Goal: Task Accomplishment & Management: Use online tool/utility

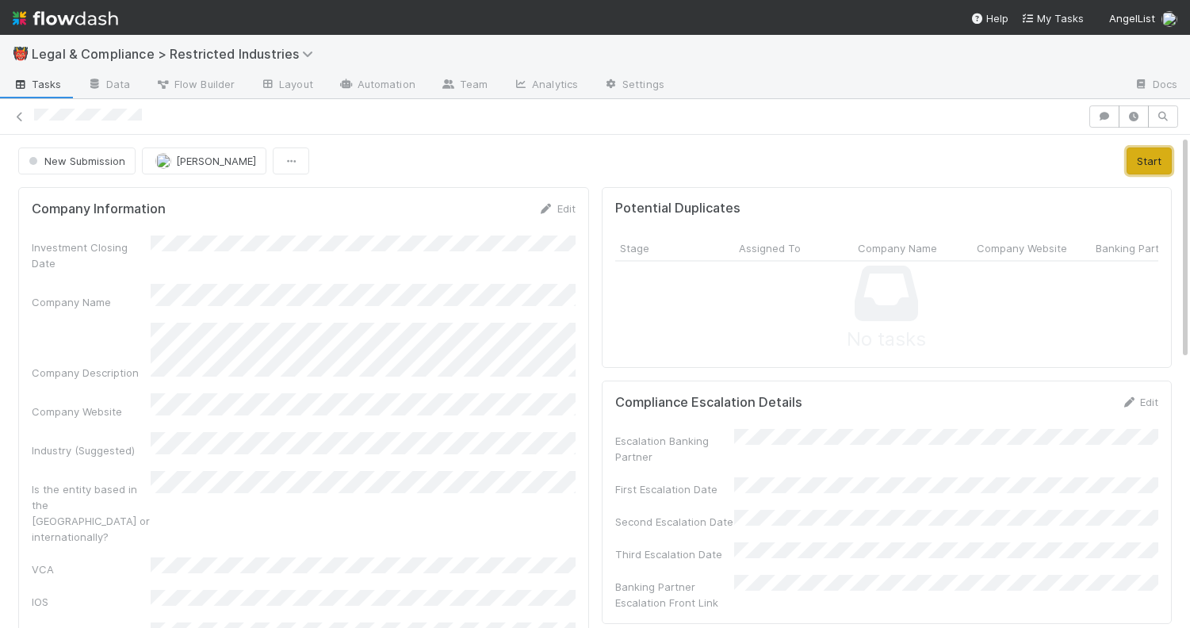
click at [1155, 170] on button "Start" at bounding box center [1148, 160] width 45 height 27
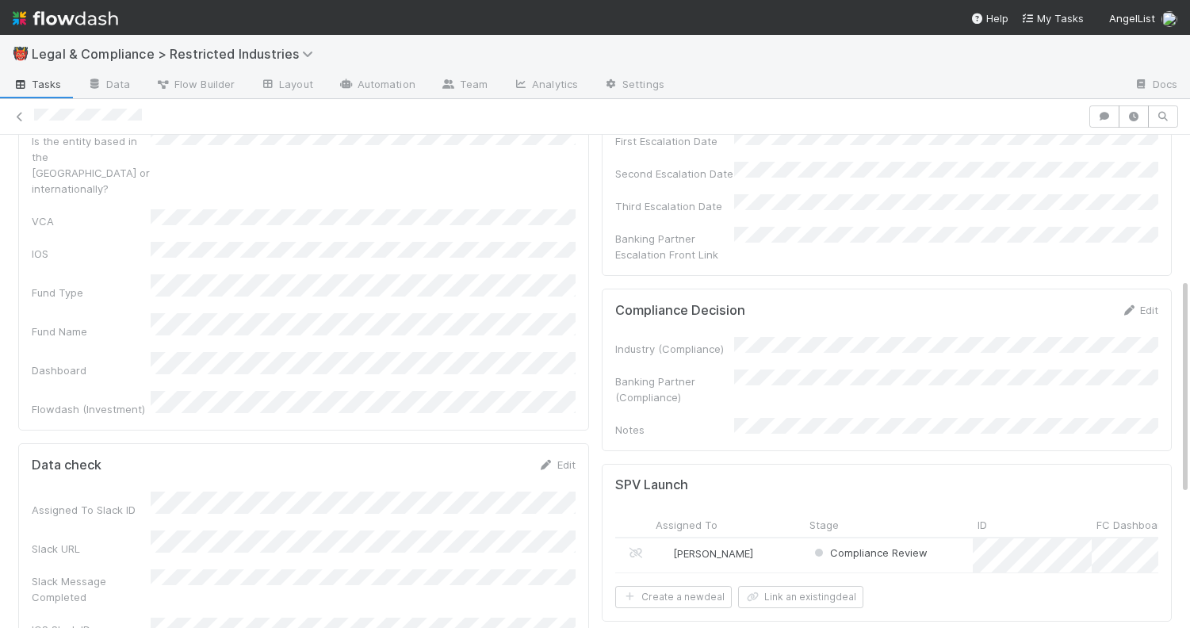
scroll to position [388, 0]
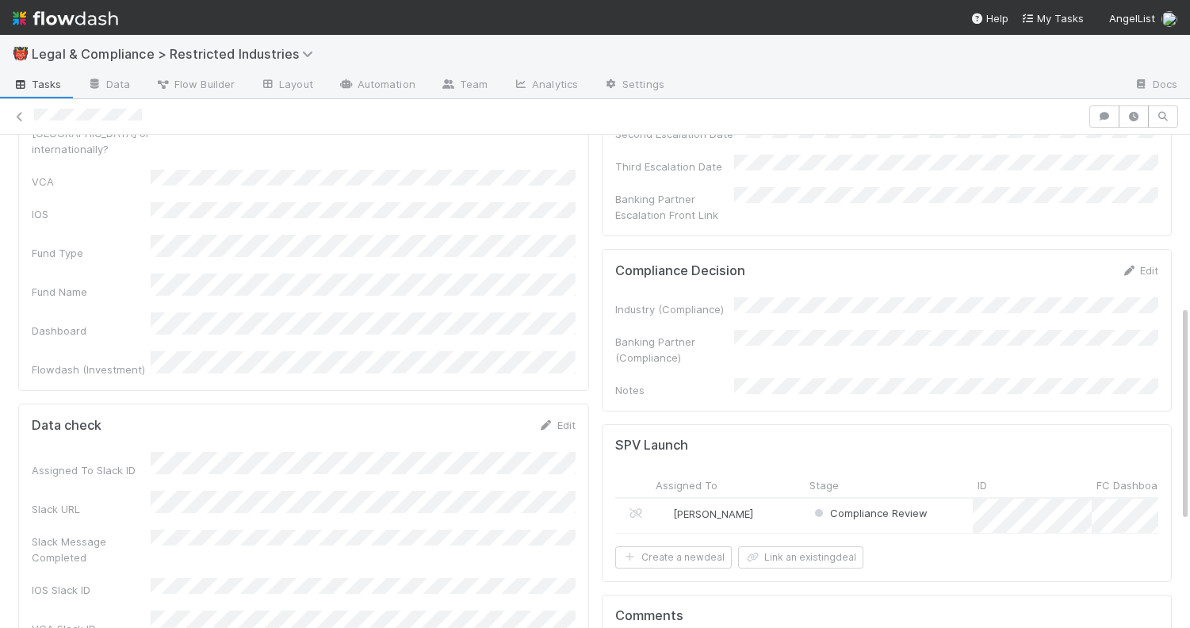
click at [1134, 262] on form "Compliance Decision Edit Industry (Compliance) Banking Partner (Compliance) Not…" at bounding box center [887, 330] width 544 height 136
click at [1136, 264] on link "Edit" at bounding box center [1139, 270] width 37 height 13
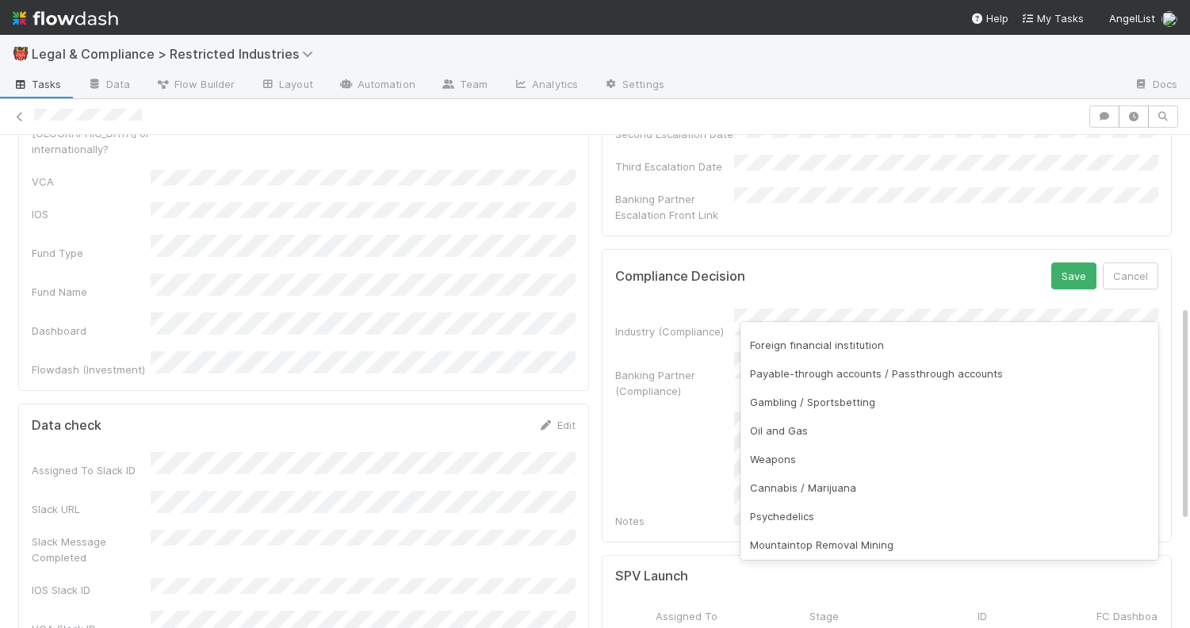
scroll to position [292, 0]
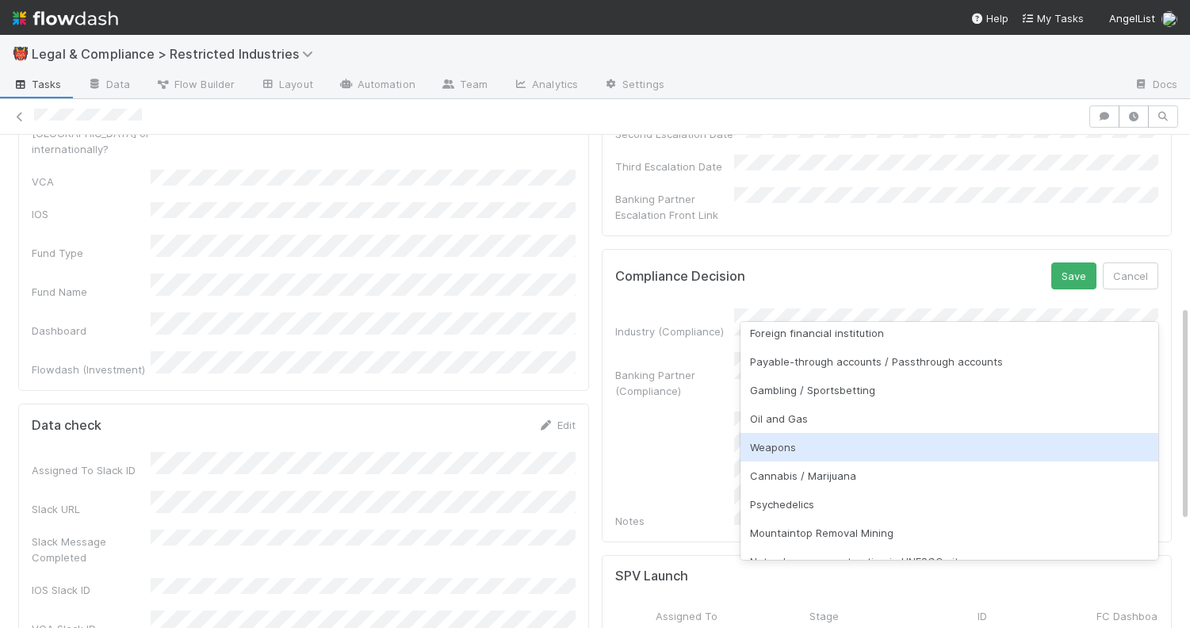
click at [827, 449] on div "Weapons" at bounding box center [949, 447] width 418 height 29
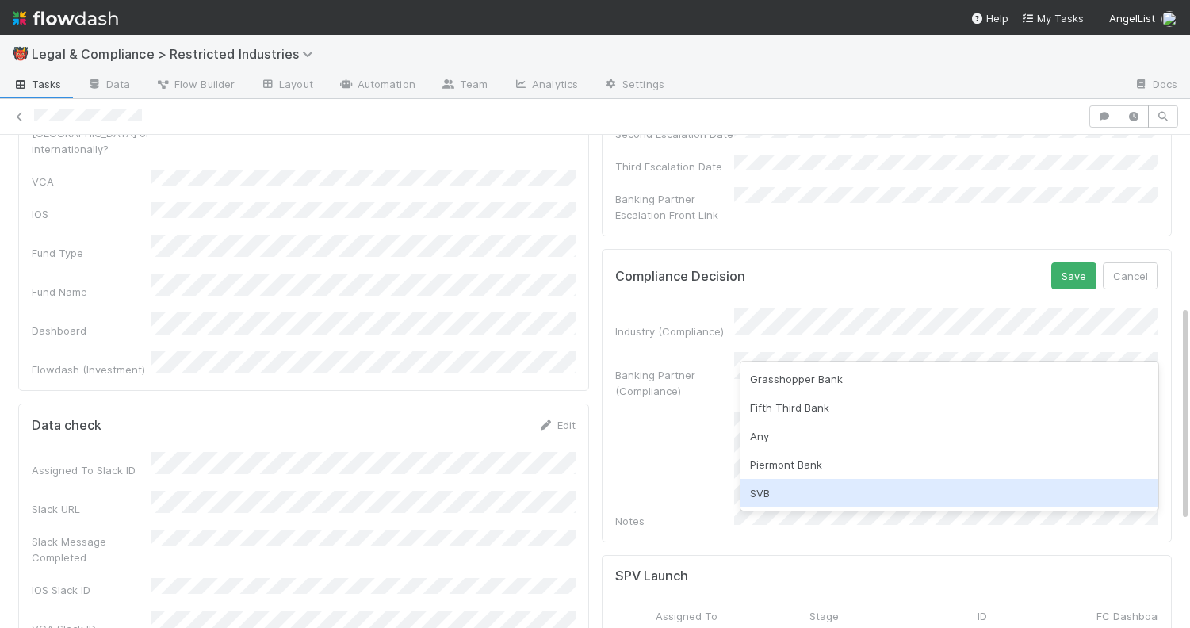
click at [823, 493] on div "SVB" at bounding box center [949, 493] width 418 height 29
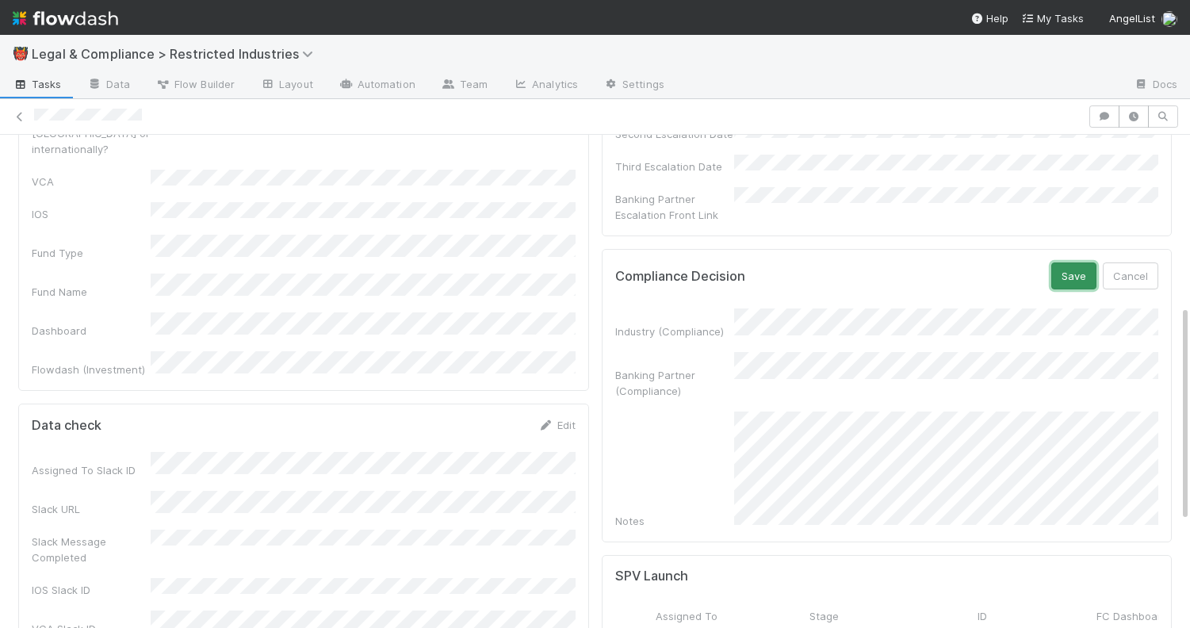
click at [1066, 262] on button "Save" at bounding box center [1073, 275] width 45 height 27
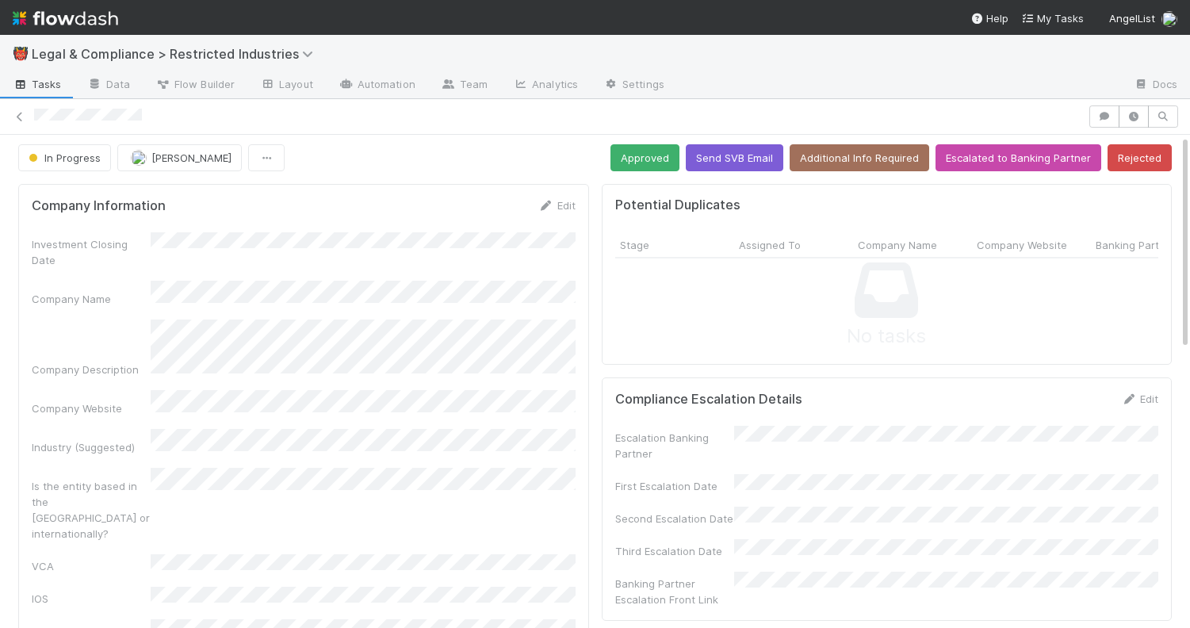
scroll to position [0, 0]
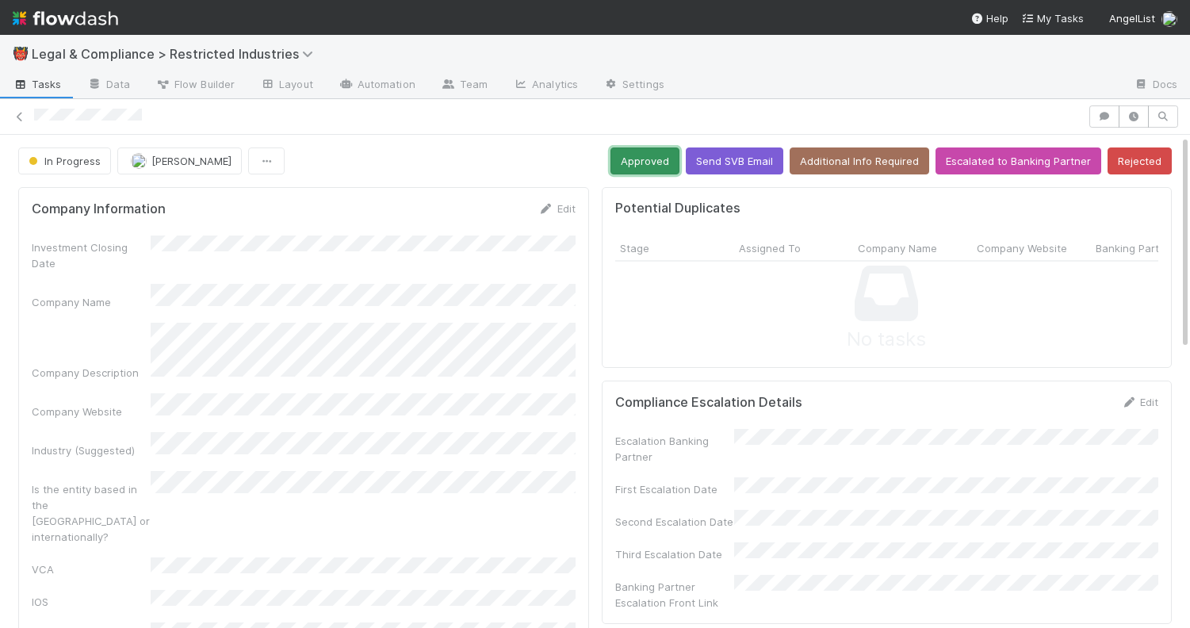
click at [645, 162] on button "Approved" at bounding box center [644, 160] width 69 height 27
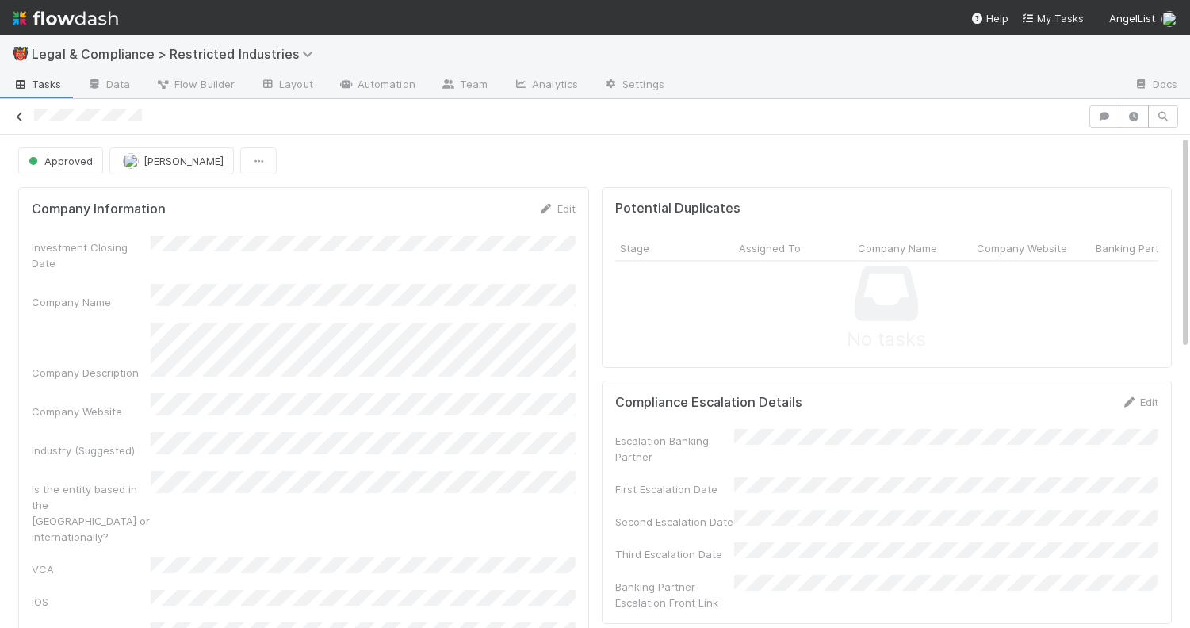
click at [20, 109] on link at bounding box center [20, 117] width 16 height 16
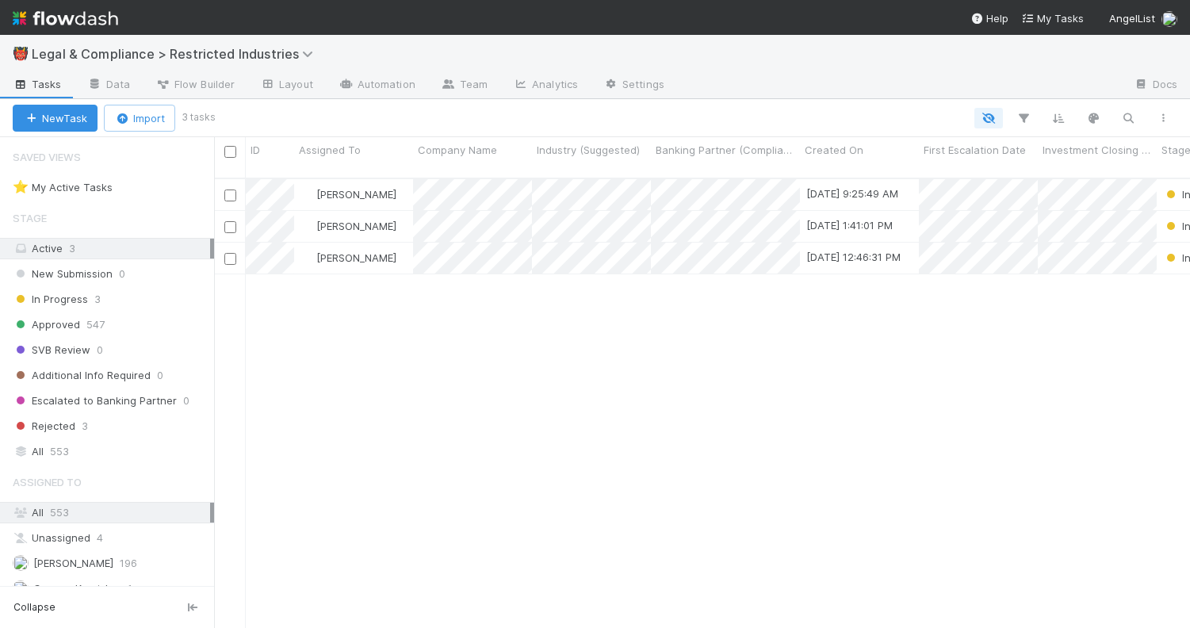
scroll to position [0, 1]
click at [395, 179] on div "[PERSON_NAME]" at bounding box center [353, 194] width 119 height 31
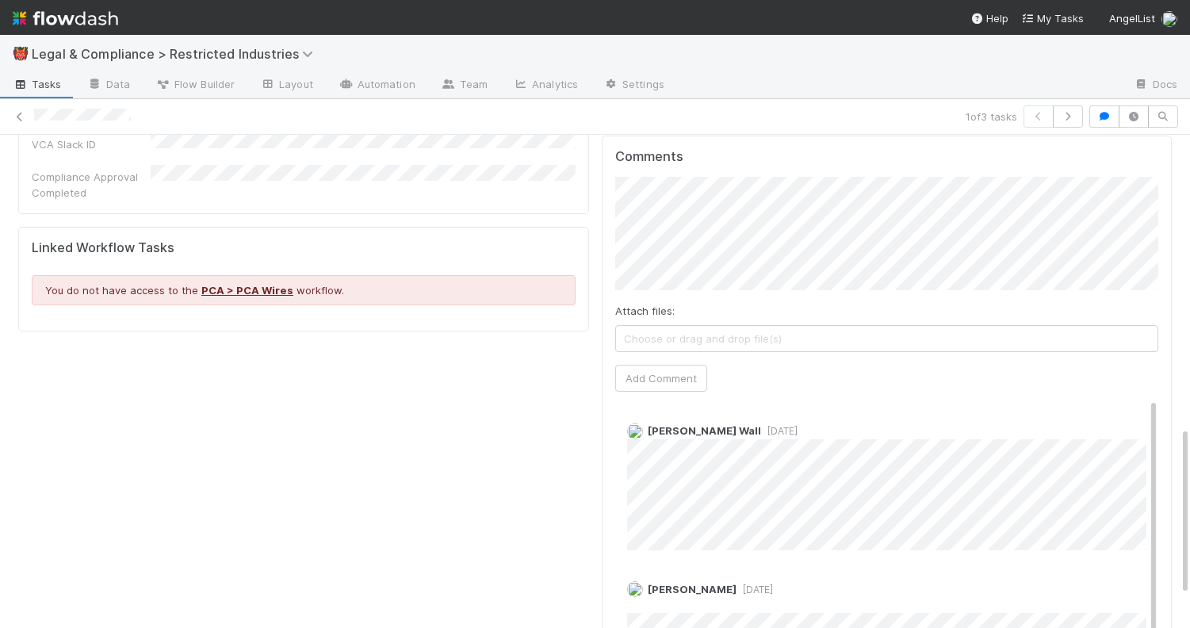
scroll to position [853, 0]
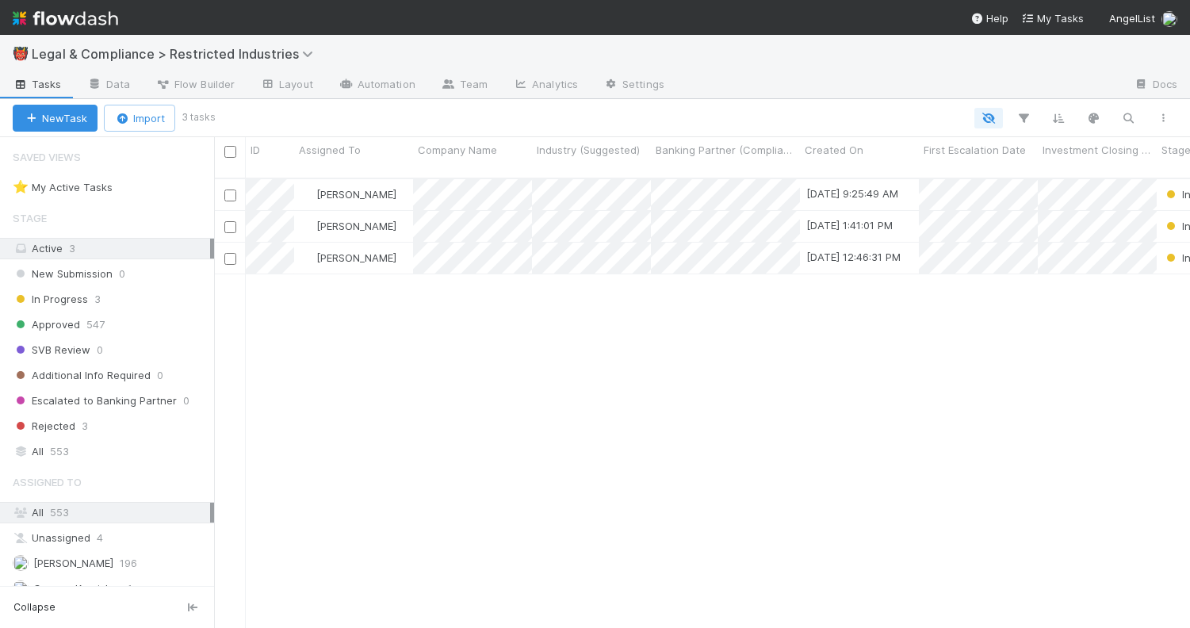
scroll to position [462, 976]
click at [400, 211] on div "[PERSON_NAME]" at bounding box center [353, 226] width 119 height 31
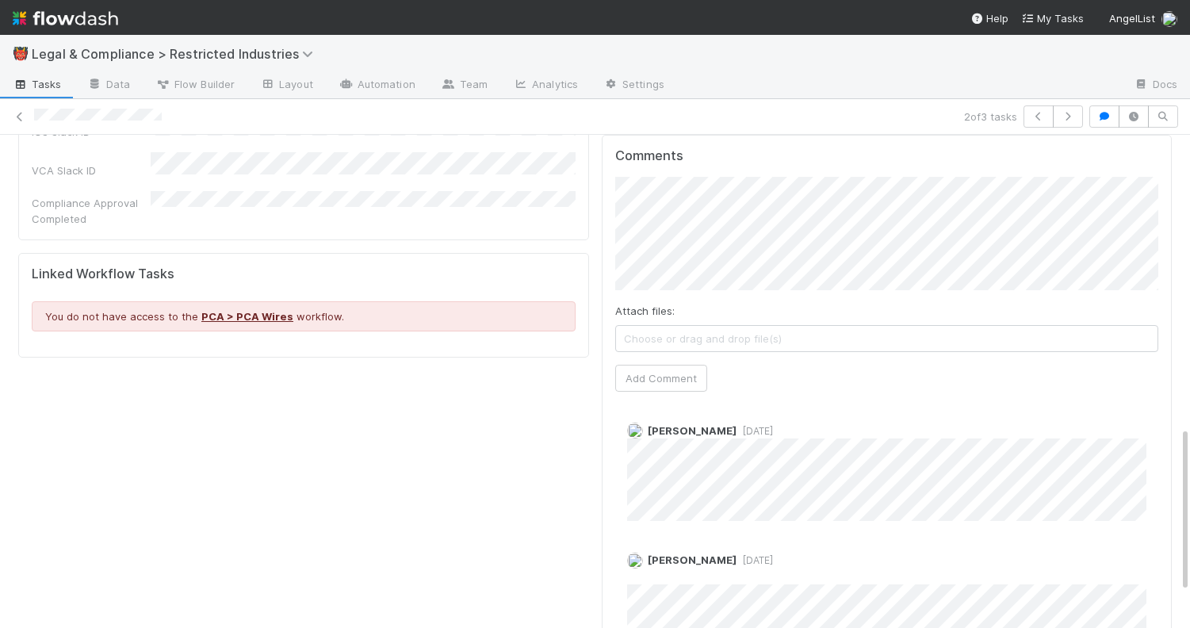
scroll to position [896, 0]
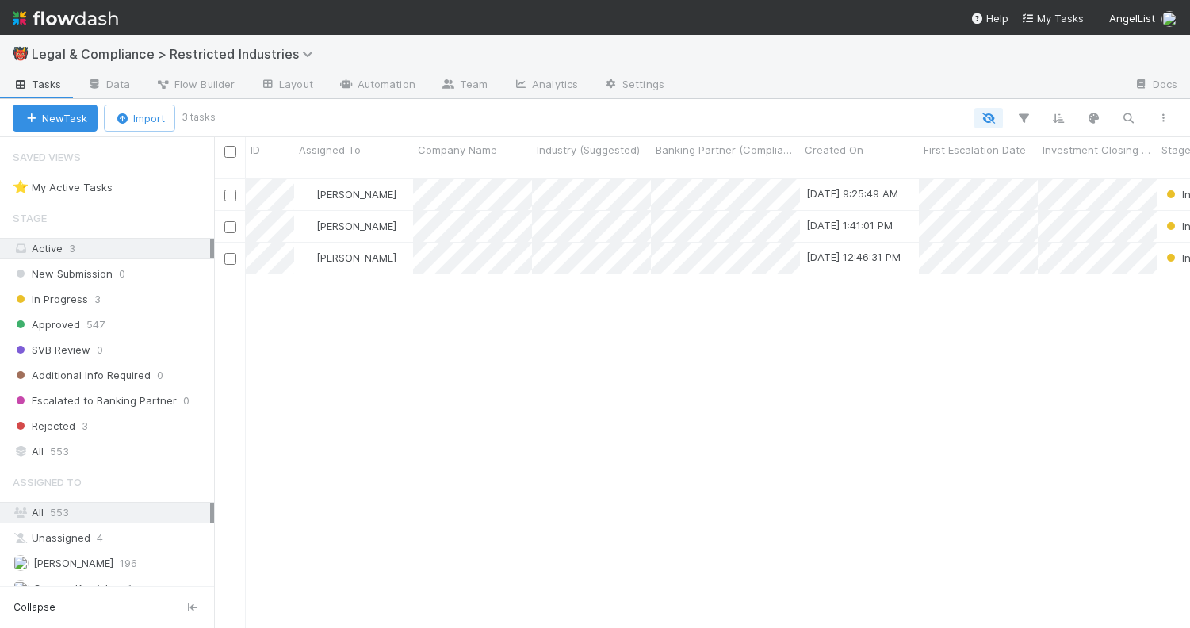
scroll to position [462, 976]
click at [392, 243] on div "[PERSON_NAME]" at bounding box center [353, 258] width 119 height 31
